Goal: Information Seeking & Learning: Learn about a topic

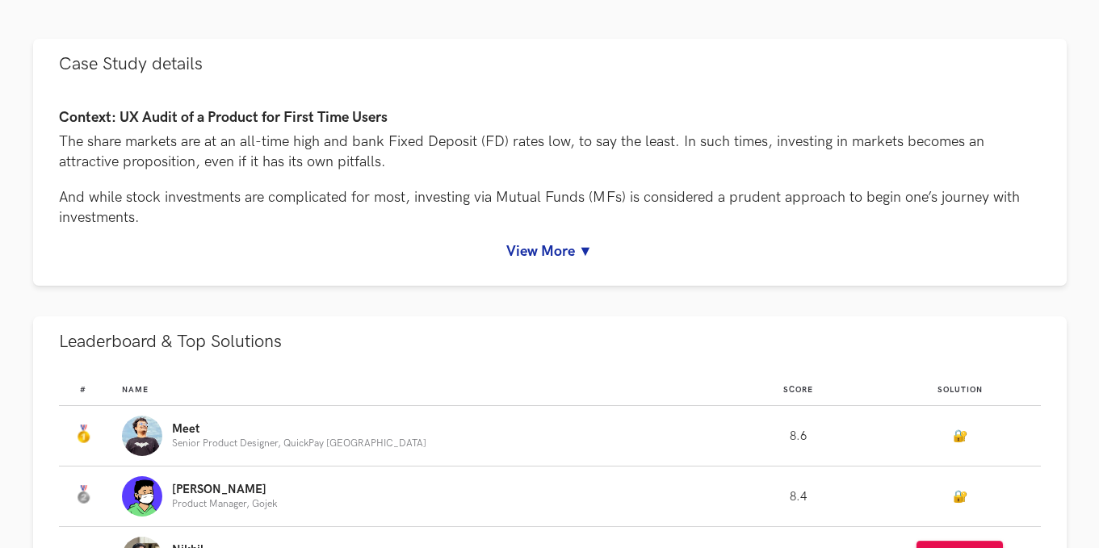
scroll to position [719, 0]
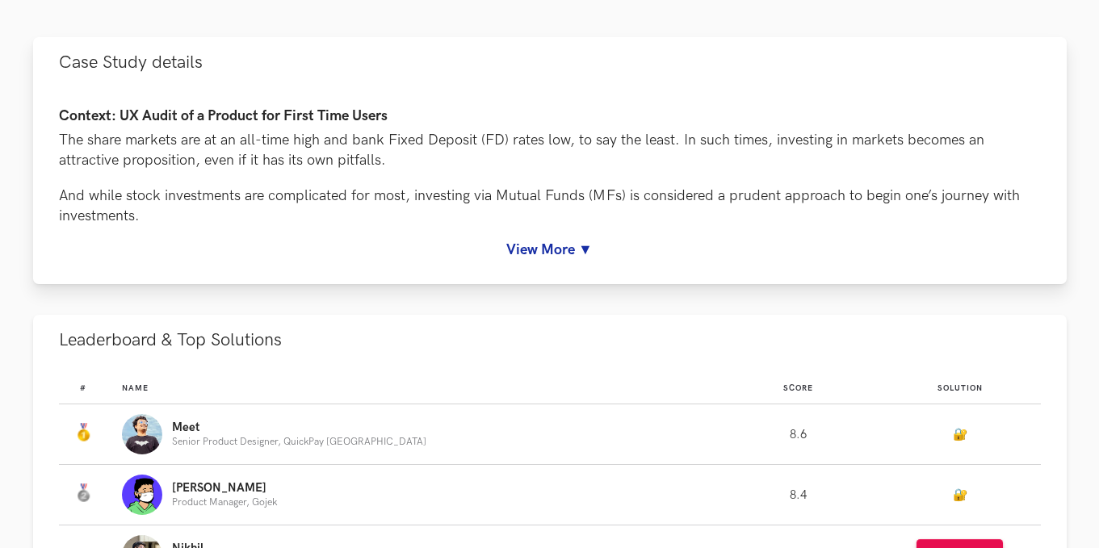
click at [545, 257] on link "View More ▼" at bounding box center [550, 249] width 982 height 17
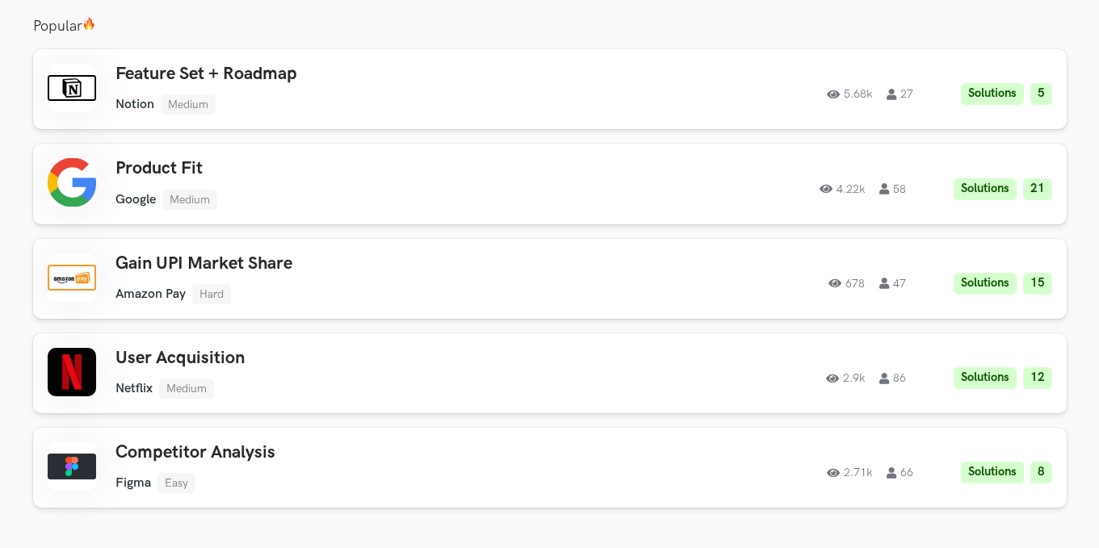
scroll to position [2672, 0]
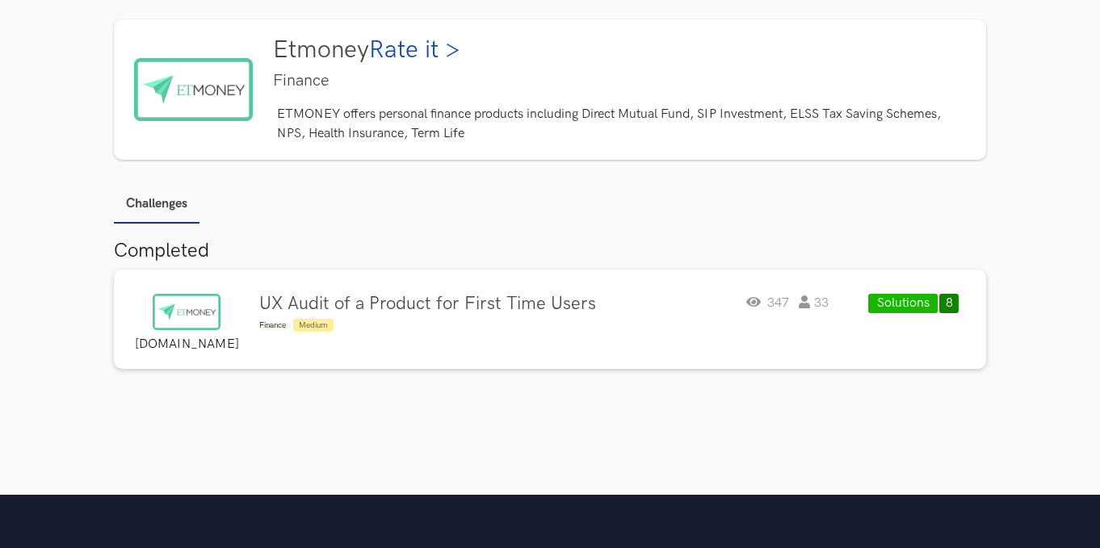
scroll to position [54, 0]
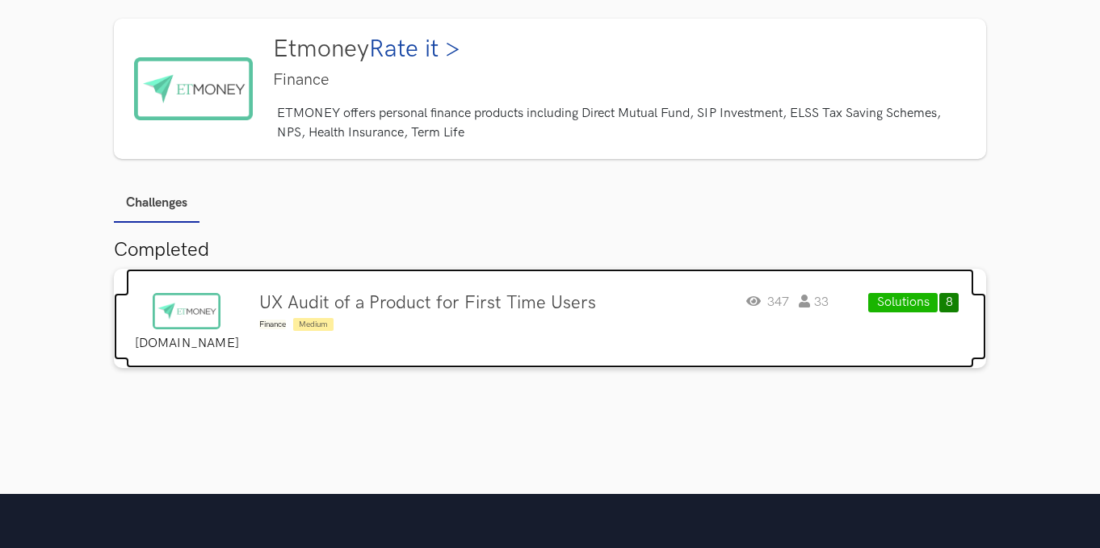
click at [328, 296] on h4 "UX Audit of a Product for First Time Users" at bounding box center [427, 303] width 337 height 21
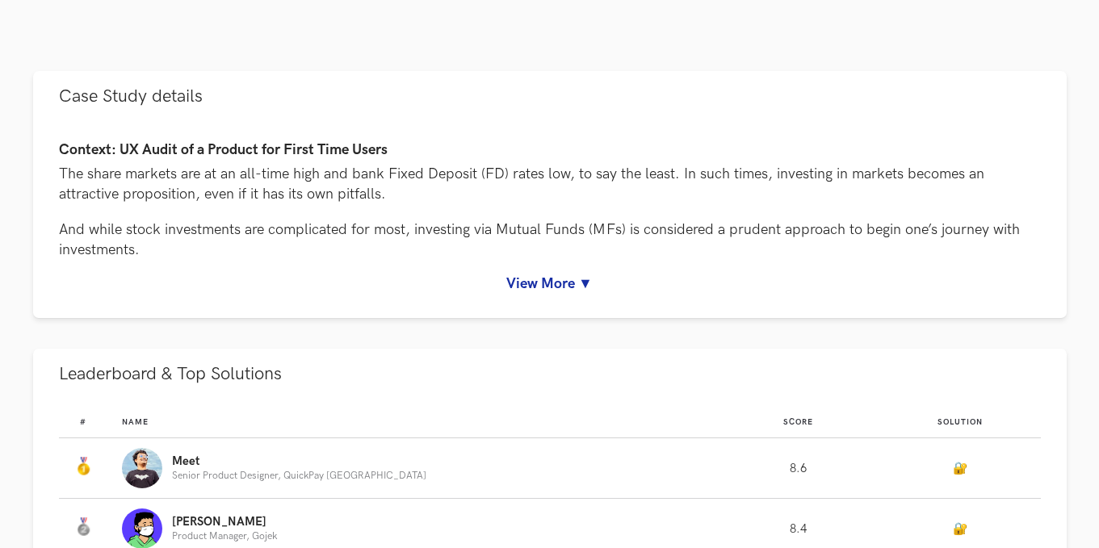
scroll to position [716, 0]
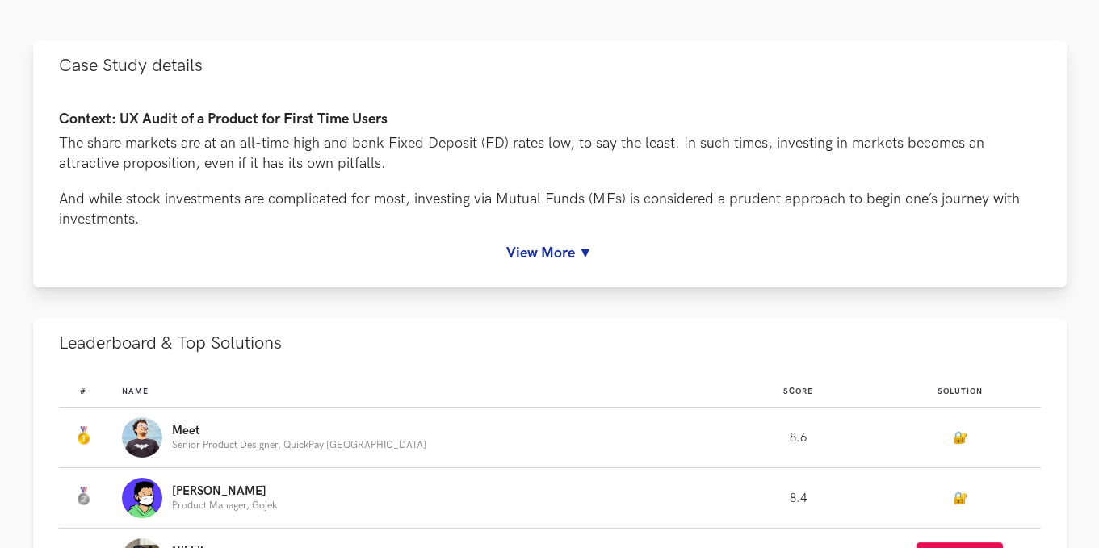
click at [534, 247] on link "View More ▼" at bounding box center [550, 253] width 982 height 17
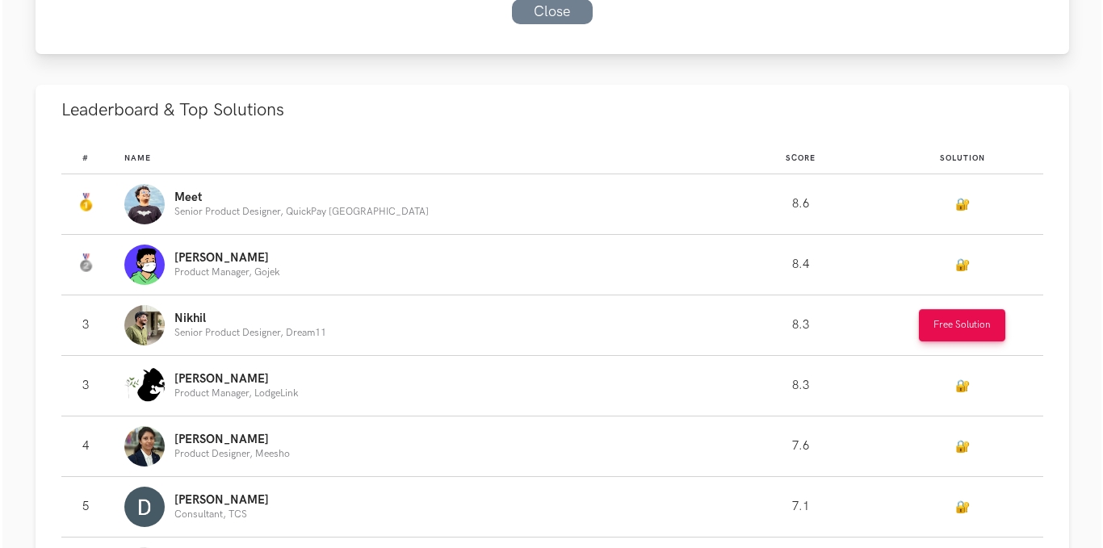
scroll to position [1520, 0]
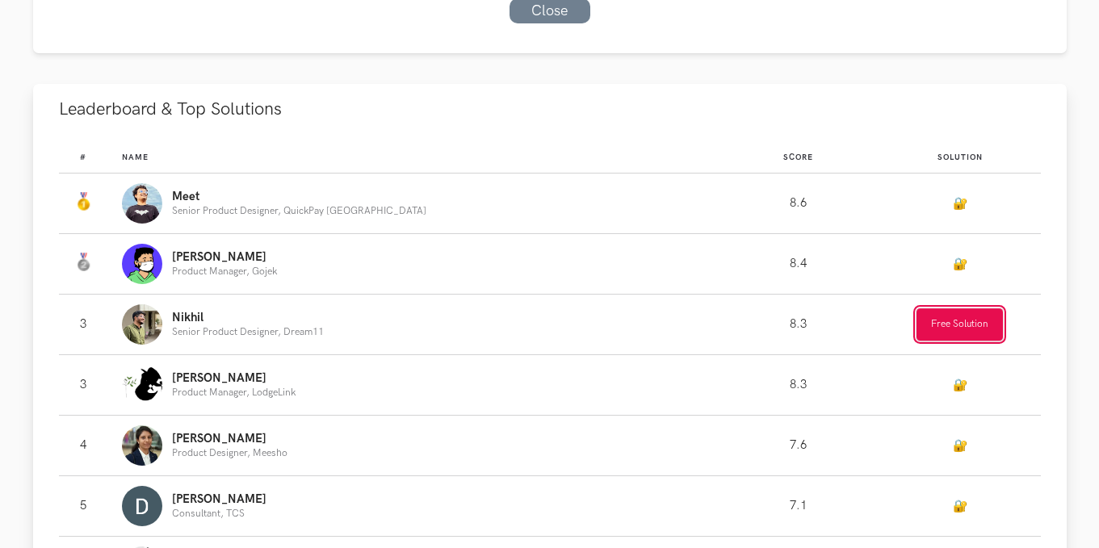
click at [925, 320] on button "Free Solution" at bounding box center [960, 324] width 86 height 32
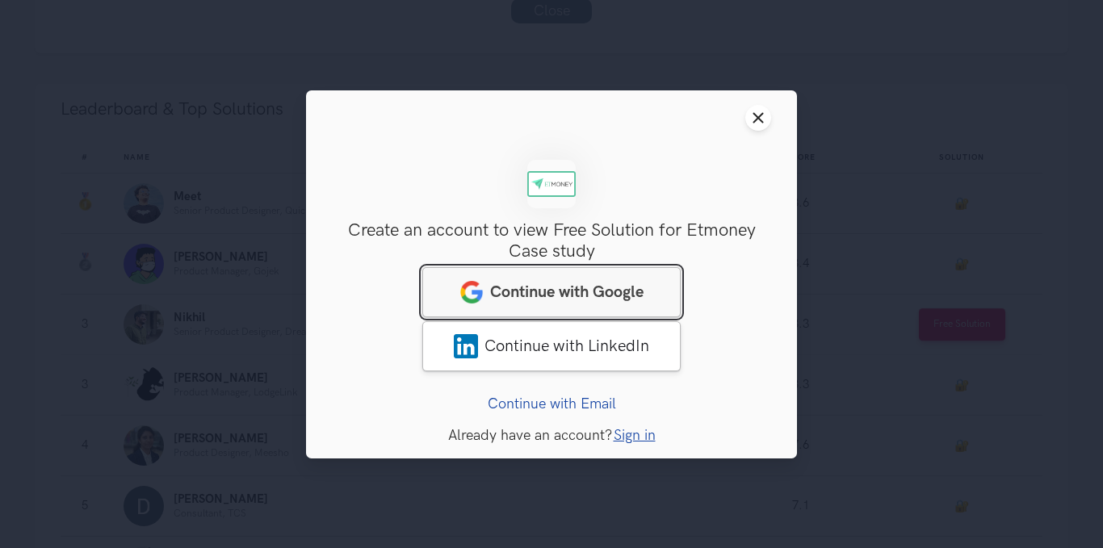
click at [515, 292] on span "Continue with Google" at bounding box center [566, 291] width 153 height 19
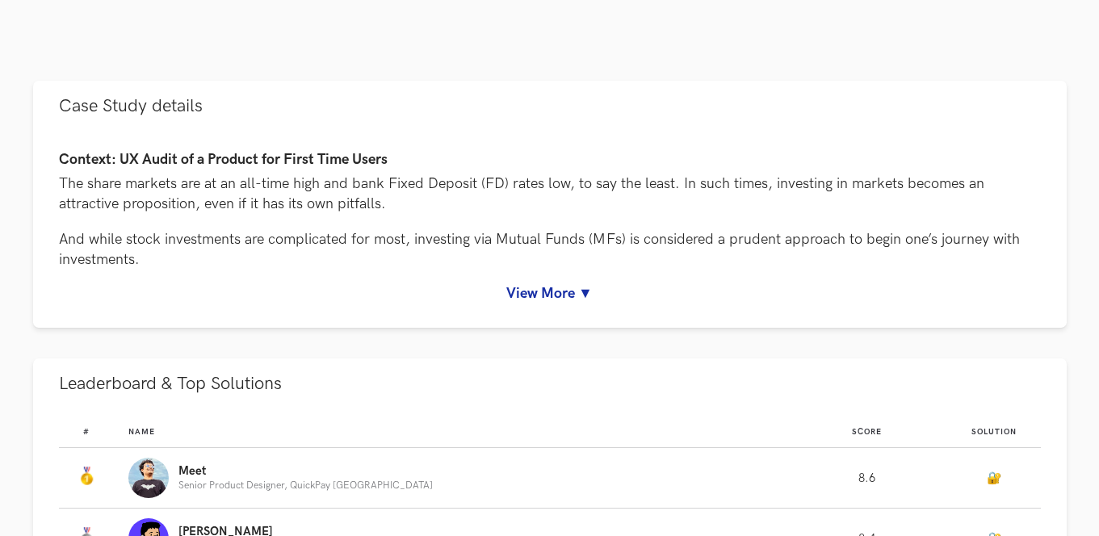
scroll to position [676, 0]
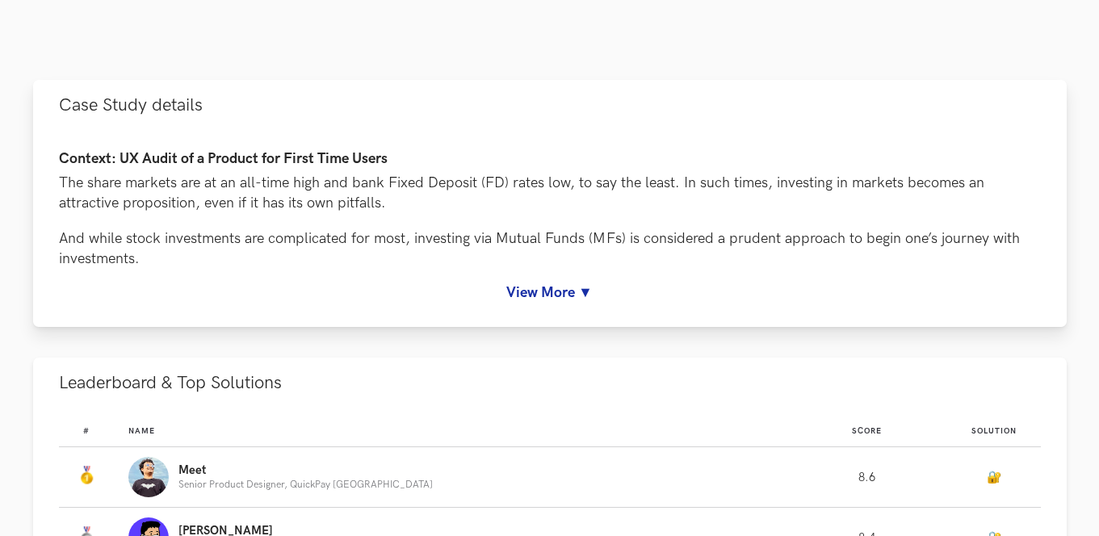
click at [531, 297] on link "View More ▼" at bounding box center [550, 292] width 982 height 17
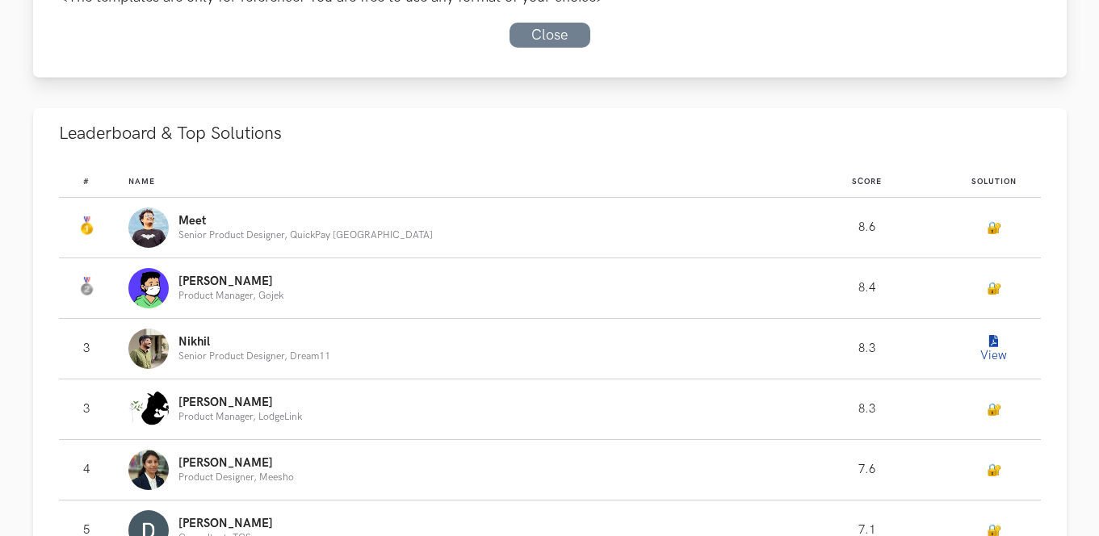
scroll to position [1588, 0]
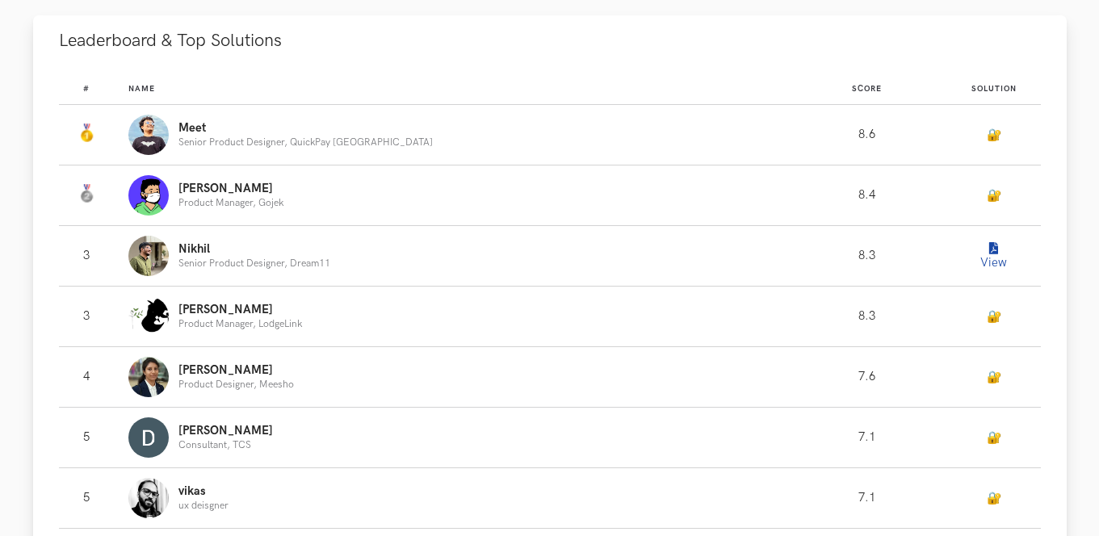
click at [990, 254] on button "View" at bounding box center [994, 256] width 32 height 32
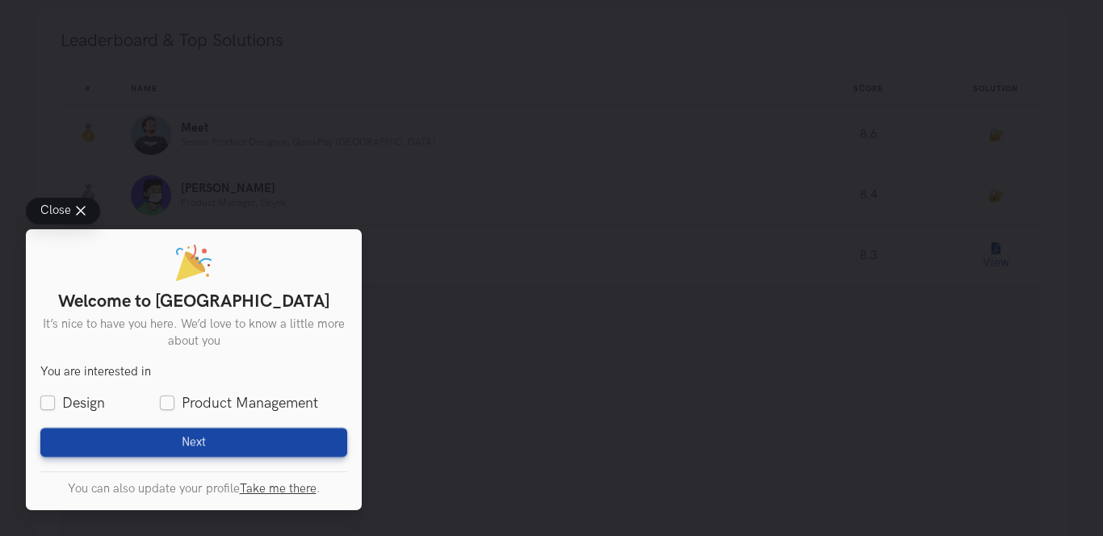
click at [77, 201] on button "Close" at bounding box center [63, 211] width 74 height 27
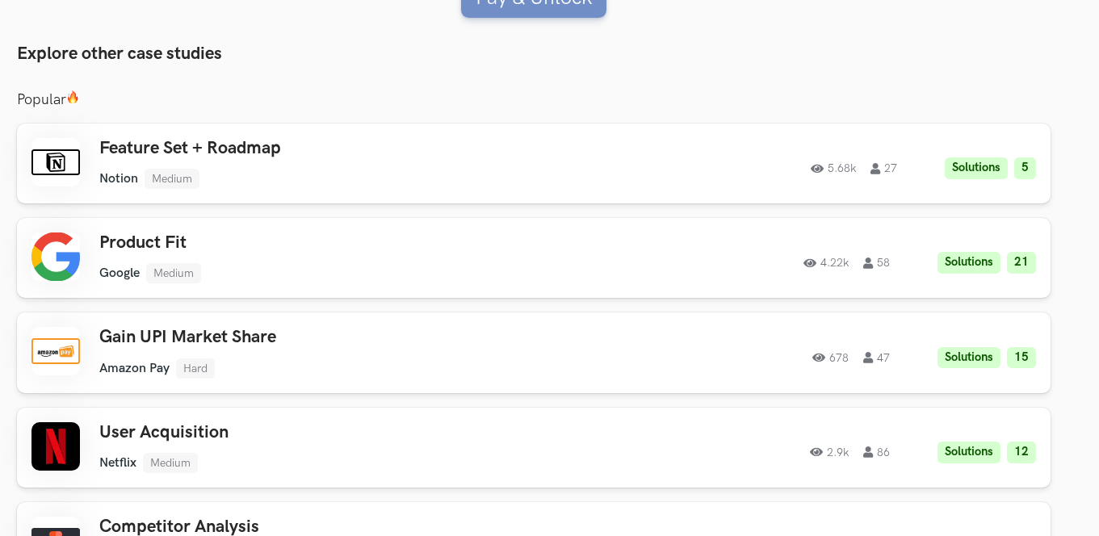
scroll to position [3049, 16]
